Goal: Transaction & Acquisition: Purchase product/service

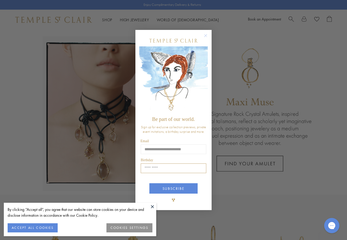
type input "**********"
click at [152, 171] on input "Birthday" at bounding box center [173, 169] width 65 height 10
type input "*****"
click at [177, 189] on button "SUBSCRIBE" at bounding box center [173, 189] width 48 height 10
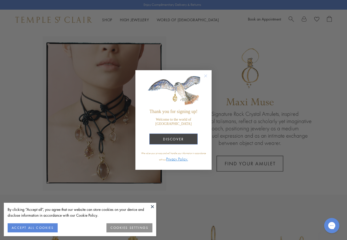
click at [181, 139] on button "DISCOVER" at bounding box center [173, 139] width 48 height 11
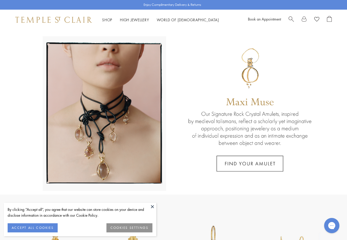
click at [137, 226] on button "COOKIES SETTINGS" at bounding box center [129, 228] width 46 height 9
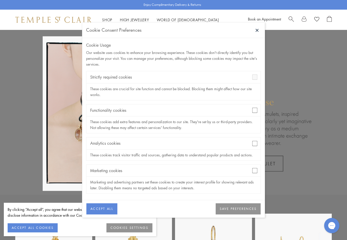
click at [241, 209] on button "SAVE PREFERENCES" at bounding box center [237, 209] width 45 height 11
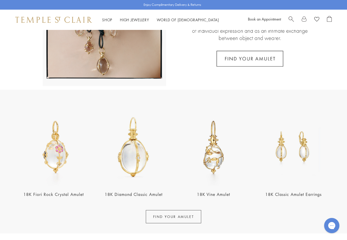
scroll to position [105, 0]
click at [186, 220] on link "FIND YOUR AMULET" at bounding box center [174, 217] width 56 height 13
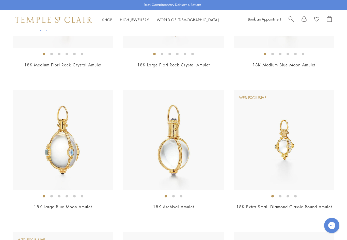
scroll to position [289, 0]
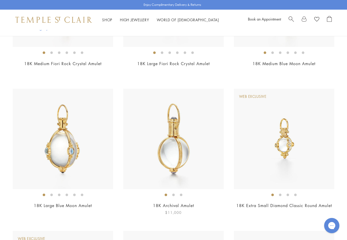
click at [181, 159] on img at bounding box center [173, 139] width 100 height 100
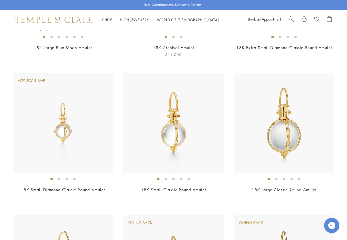
scroll to position [447, 0]
click at [288, 149] on img at bounding box center [284, 123] width 100 height 100
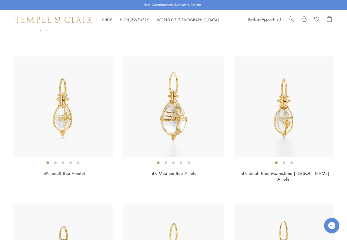
scroll to position [2452, 0]
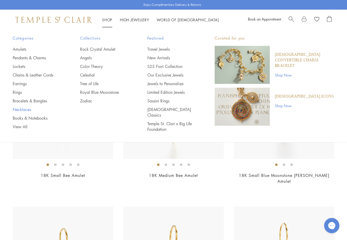
click at [22, 110] on link "Necklaces" at bounding box center [36, 110] width 47 height 6
click at [49, 76] on link "Chains & Leather Cords" at bounding box center [36, 75] width 47 height 6
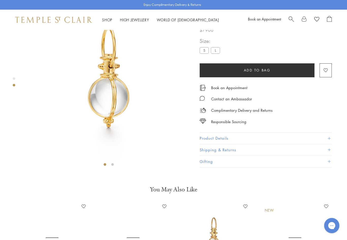
scroll to position [30, 0]
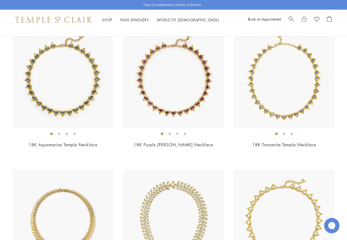
scroll to position [1330, 0]
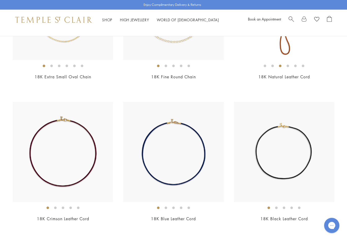
scroll to position [134, 0]
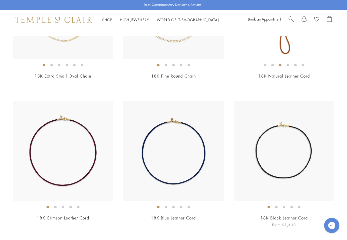
click at [308, 177] on img at bounding box center [284, 152] width 100 height 100
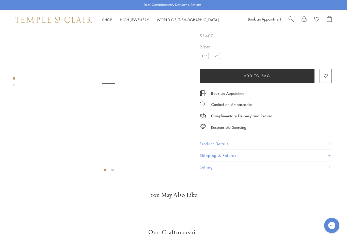
scroll to position [30, 0]
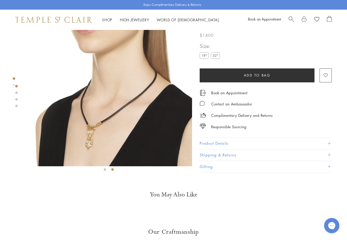
click at [218, 58] on label "32"" at bounding box center [215, 56] width 9 height 6
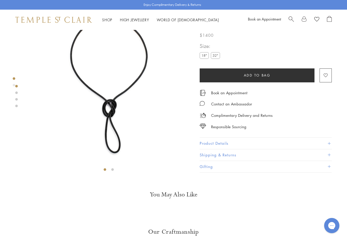
click at [203, 59] on label "18"" at bounding box center [204, 56] width 9 height 6
